Goal: Information Seeking & Learning: Learn about a topic

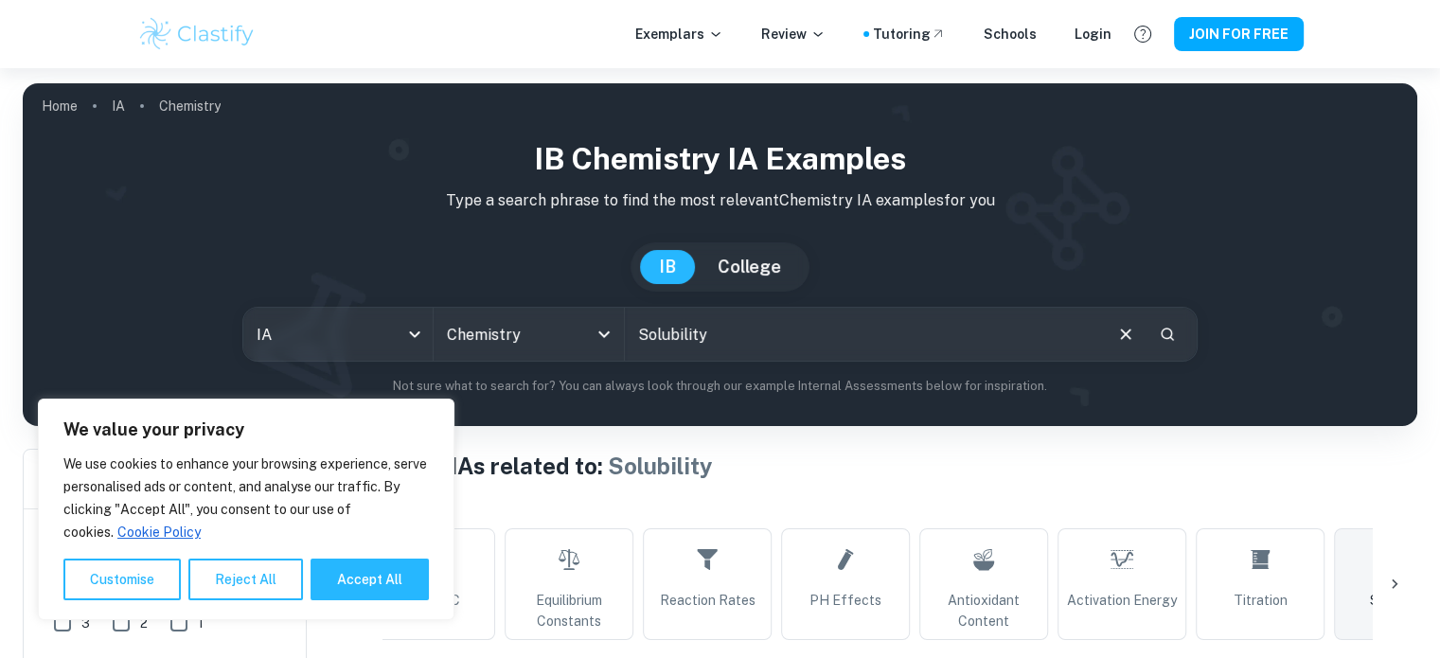
click at [661, 345] on input "Solubility" at bounding box center [862, 334] width 475 height 53
paste input "dium Polyacrylate"
type input "Sodium Polyacrylate"
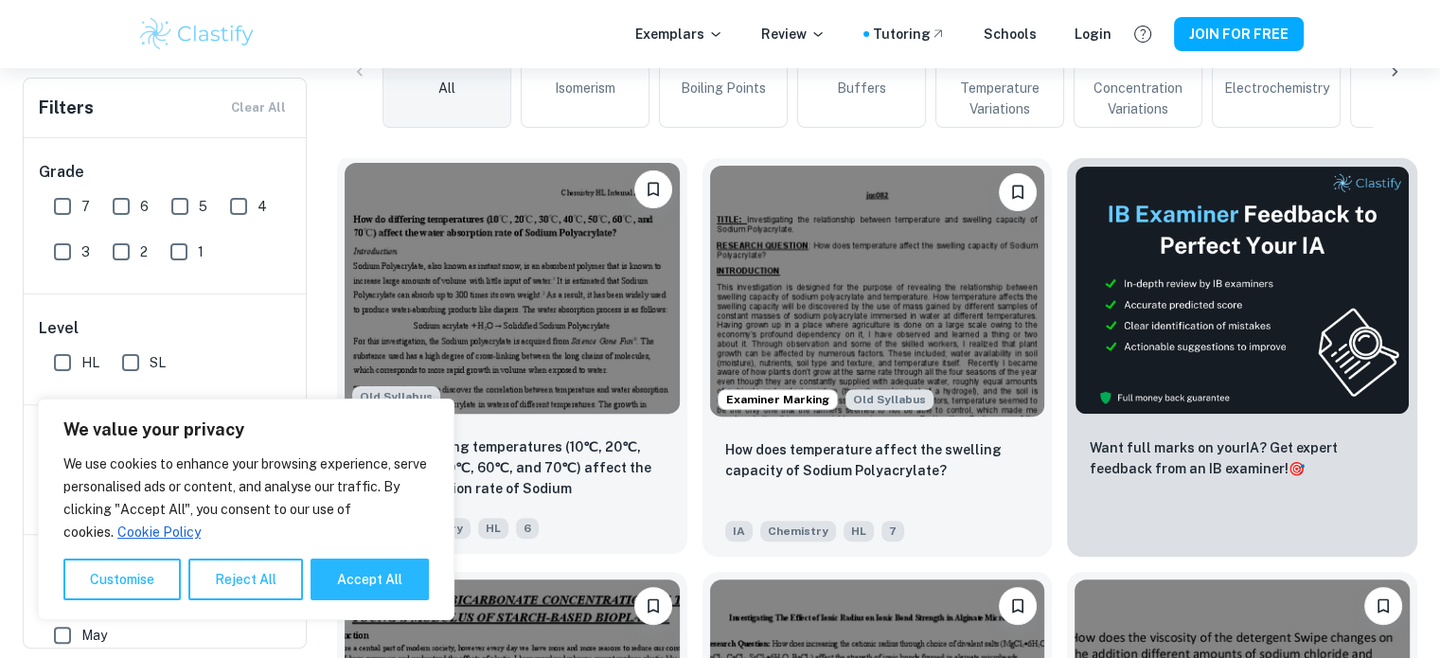
scroll to position [504, 0]
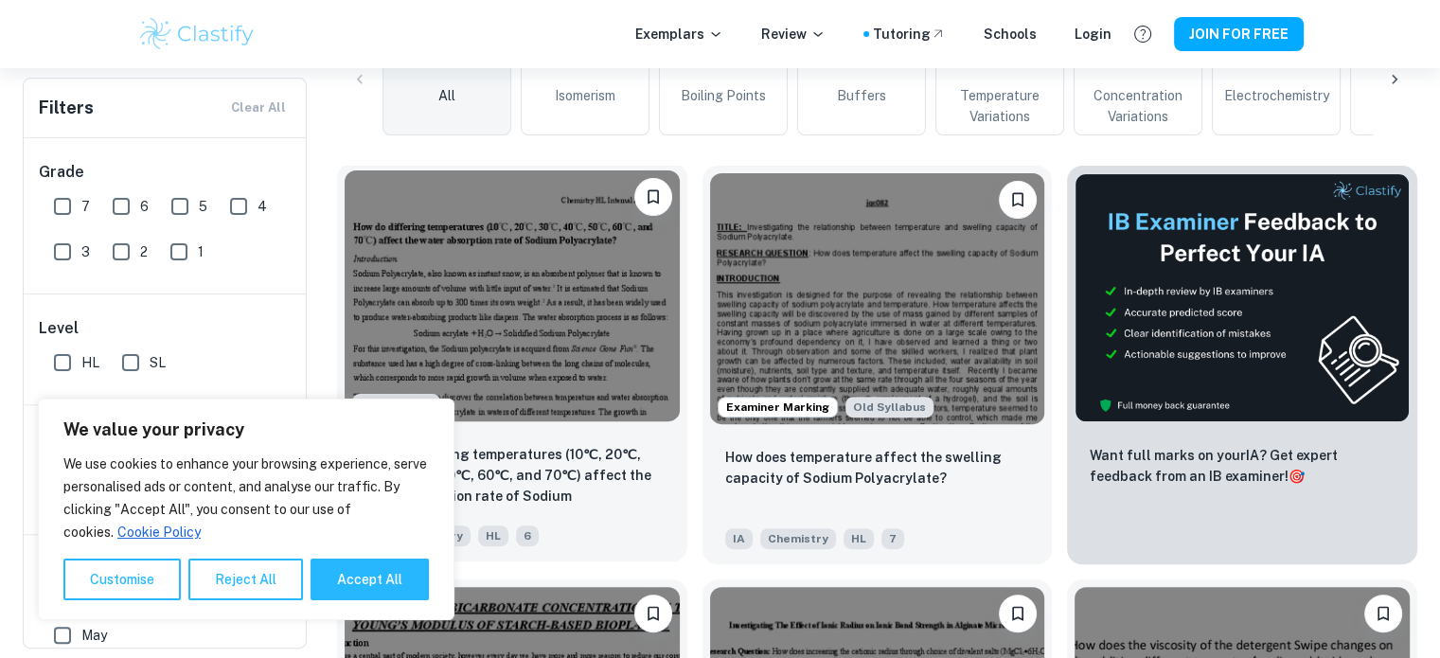
click at [503, 244] on img at bounding box center [512, 295] width 335 height 251
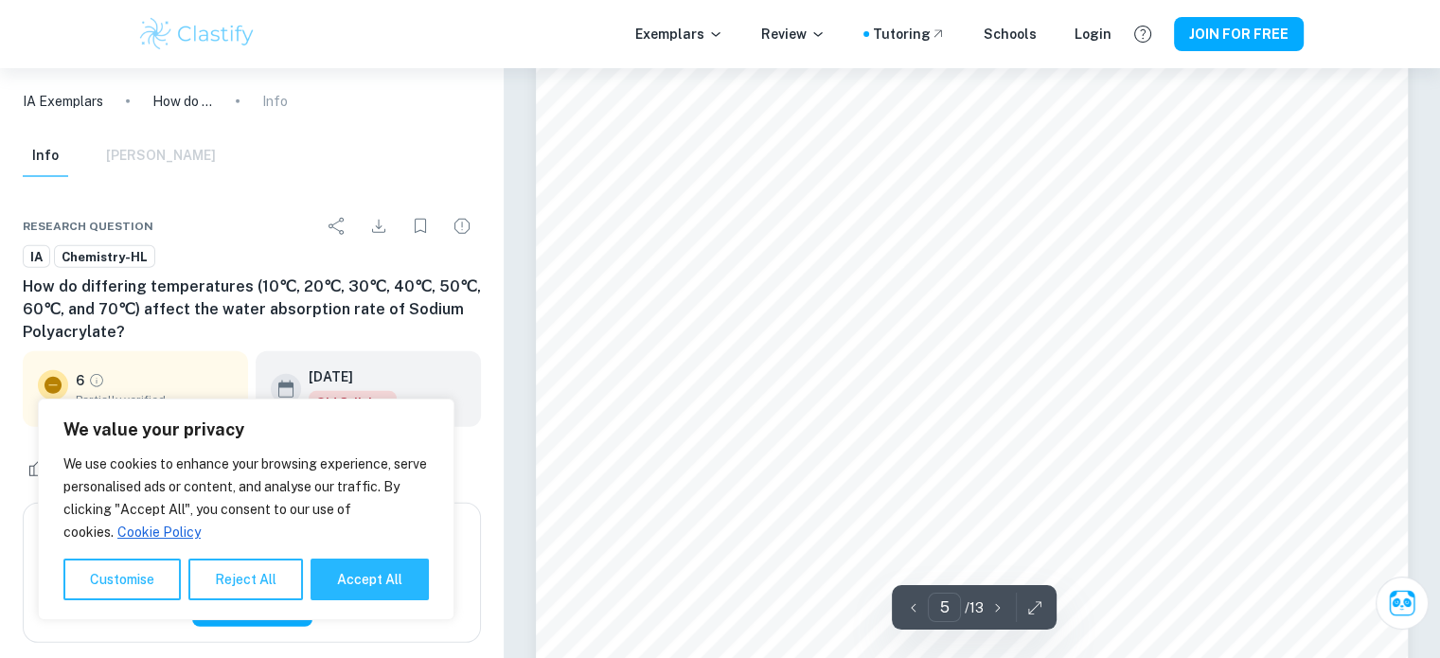
scroll to position [5301, 0]
type input "7"
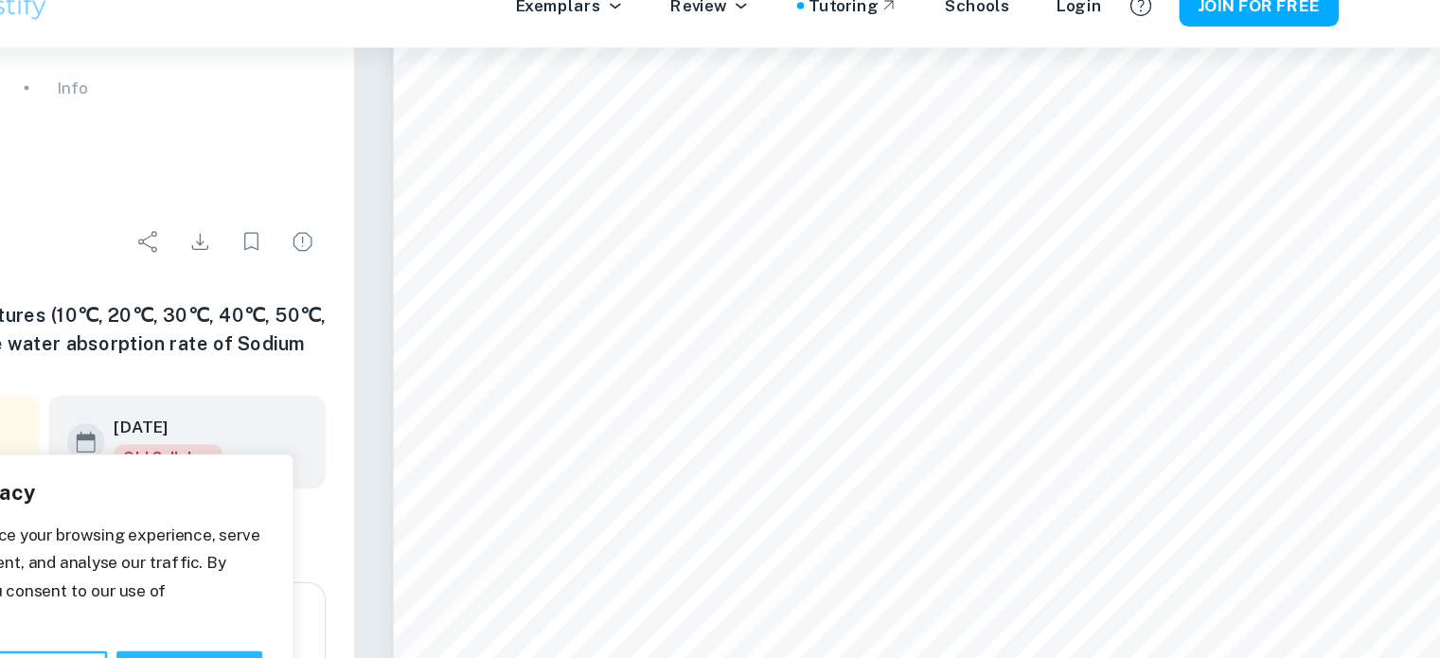
scroll to position [7824, 0]
